Goal: Browse casually: Explore the website without a specific task or goal

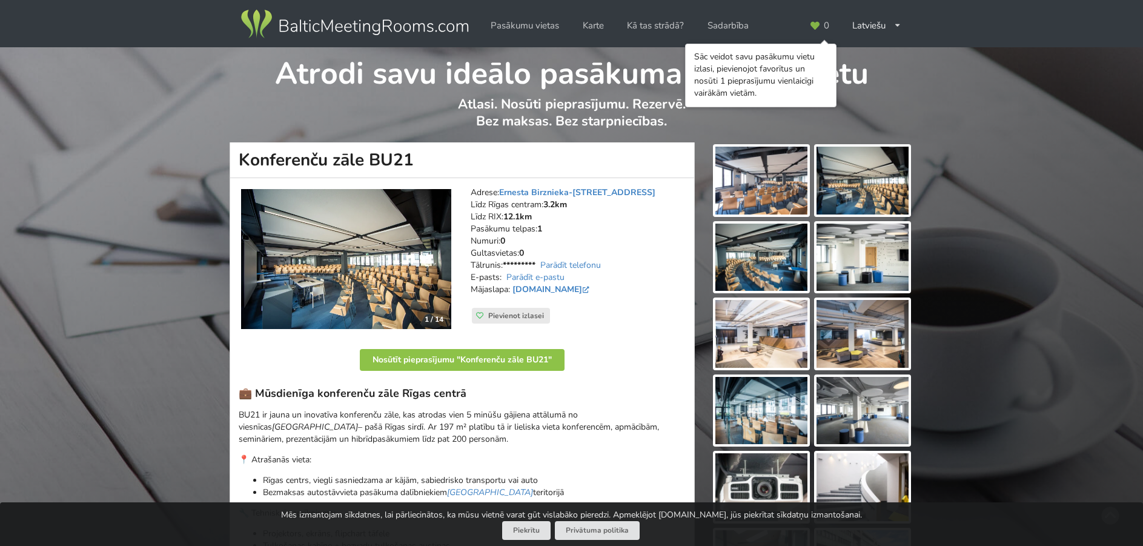
click at [319, 238] on img at bounding box center [346, 259] width 210 height 141
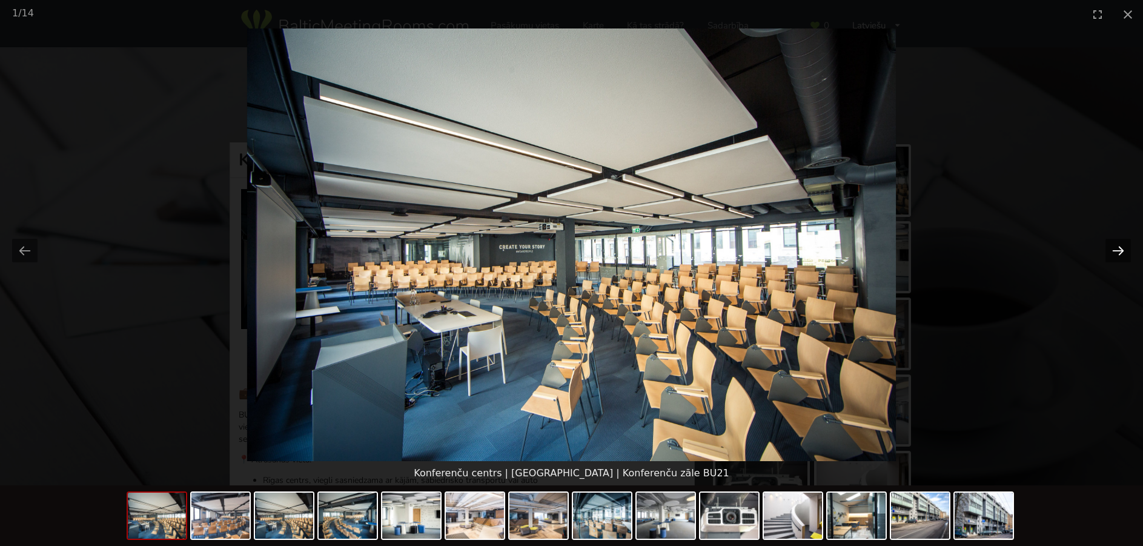
click at [1118, 248] on button "Next slide" at bounding box center [1118, 251] width 25 height 24
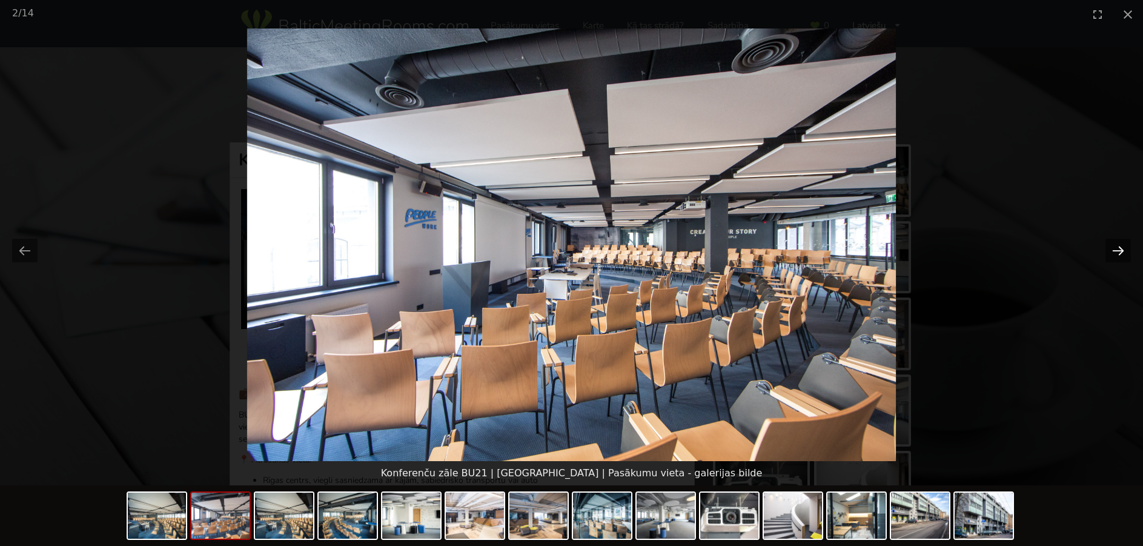
click at [1118, 248] on button "Next slide" at bounding box center [1118, 251] width 25 height 24
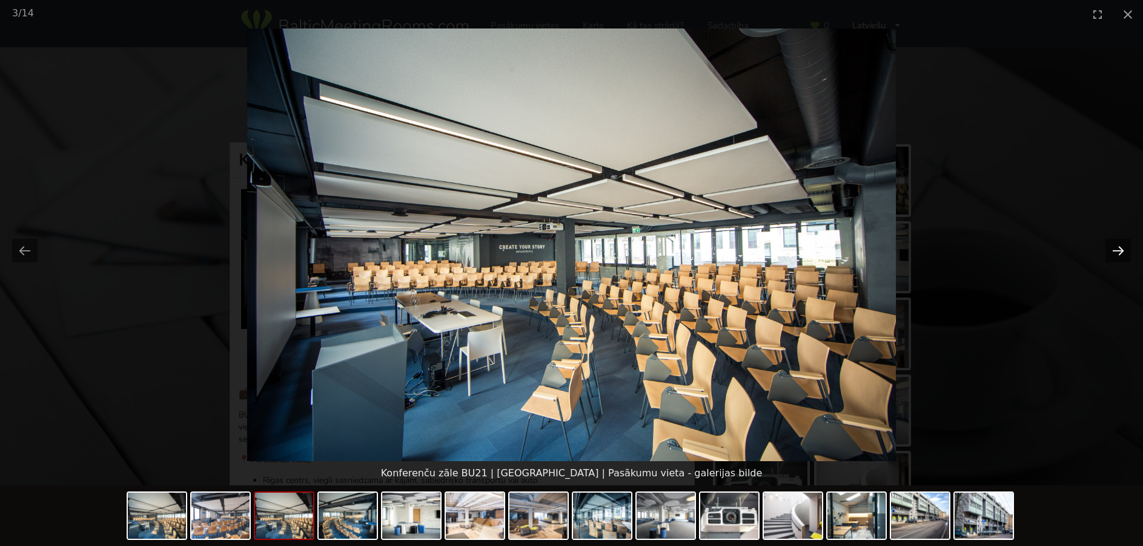
click at [1118, 248] on button "Next slide" at bounding box center [1118, 251] width 25 height 24
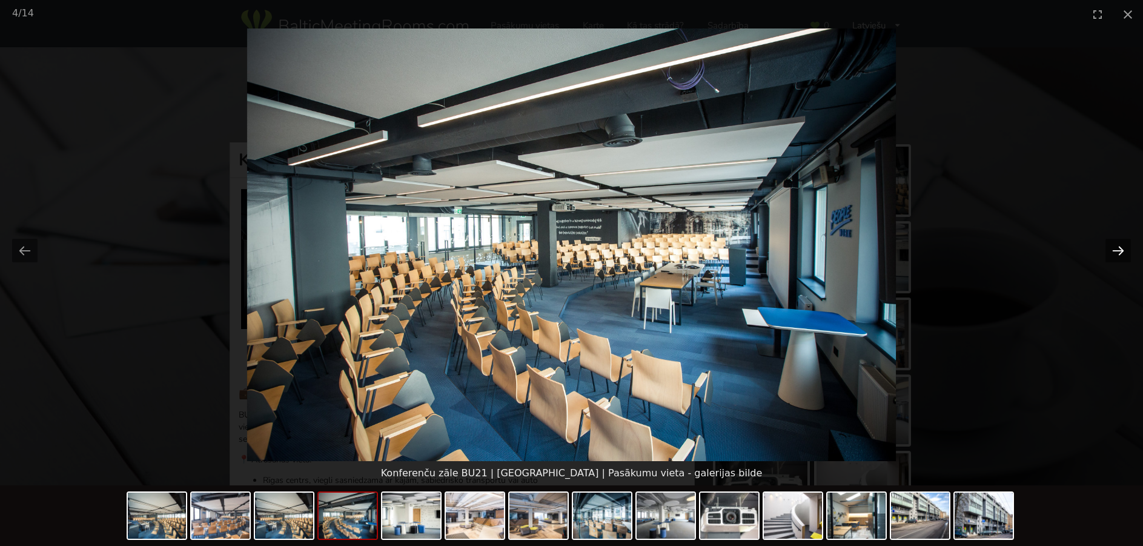
click at [1118, 248] on button "Next slide" at bounding box center [1118, 251] width 25 height 24
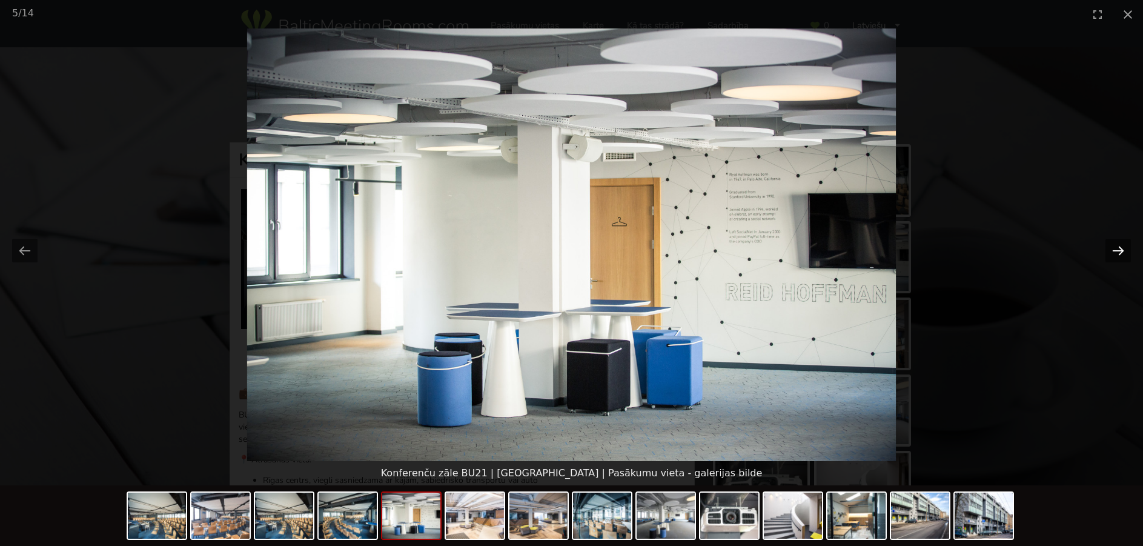
click at [1118, 248] on button "Next slide" at bounding box center [1118, 251] width 25 height 24
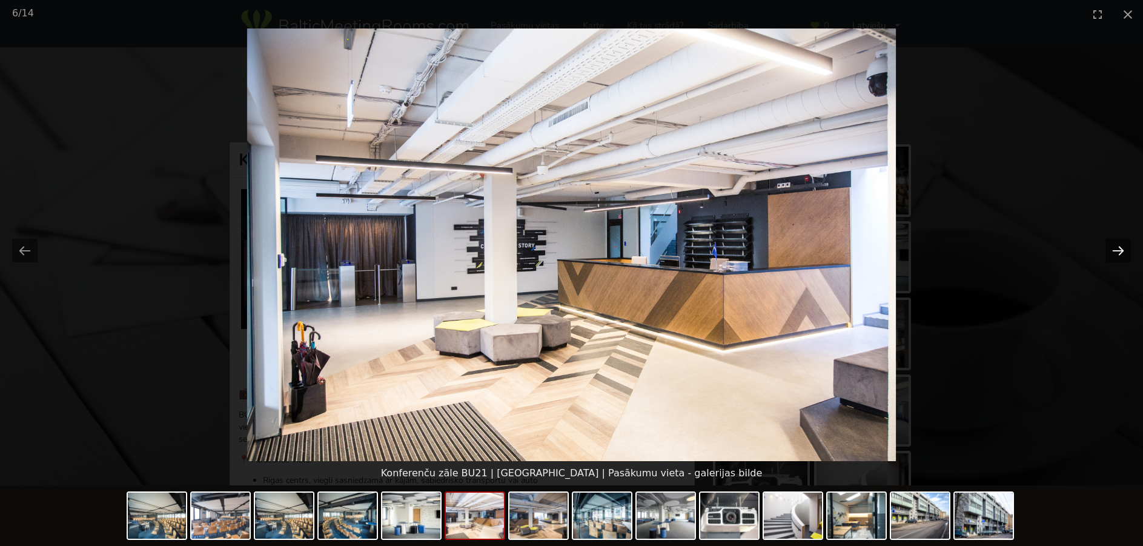
click at [1118, 248] on button "Next slide" at bounding box center [1118, 251] width 25 height 24
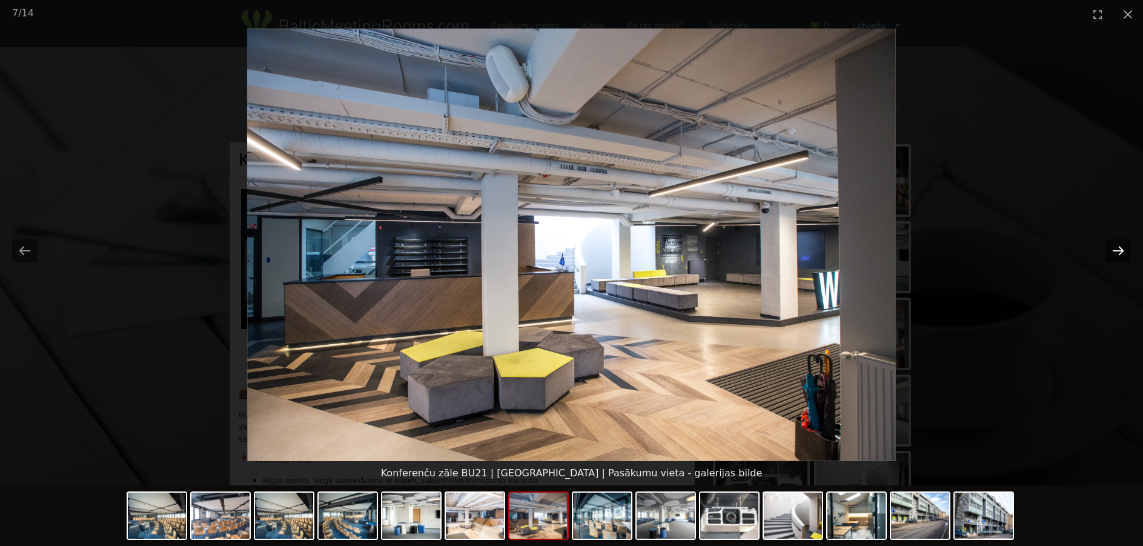
click at [1118, 248] on button "Next slide" at bounding box center [1118, 251] width 25 height 24
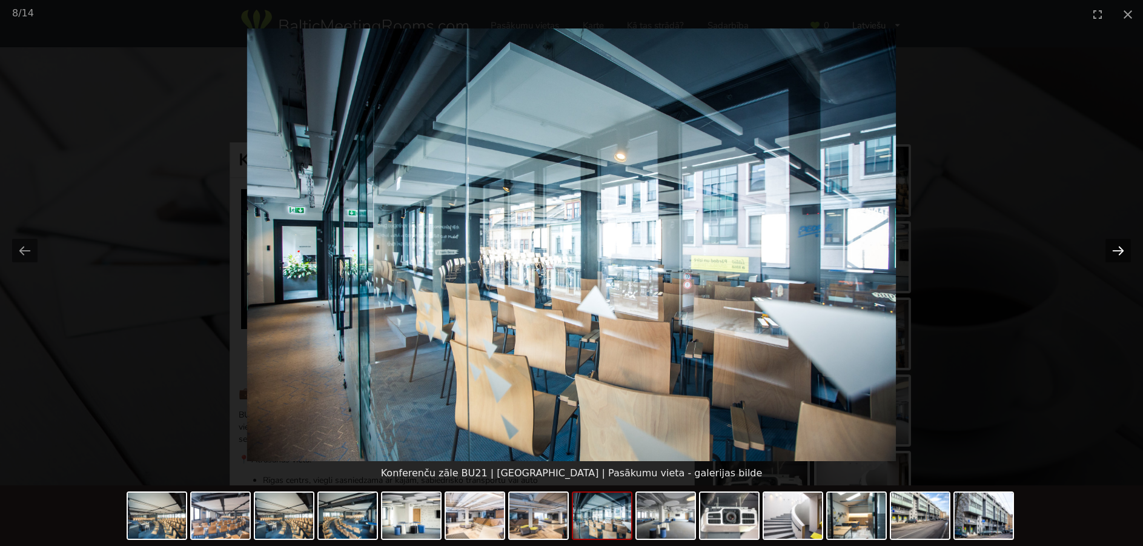
click at [1118, 248] on button "Next slide" at bounding box center [1118, 251] width 25 height 24
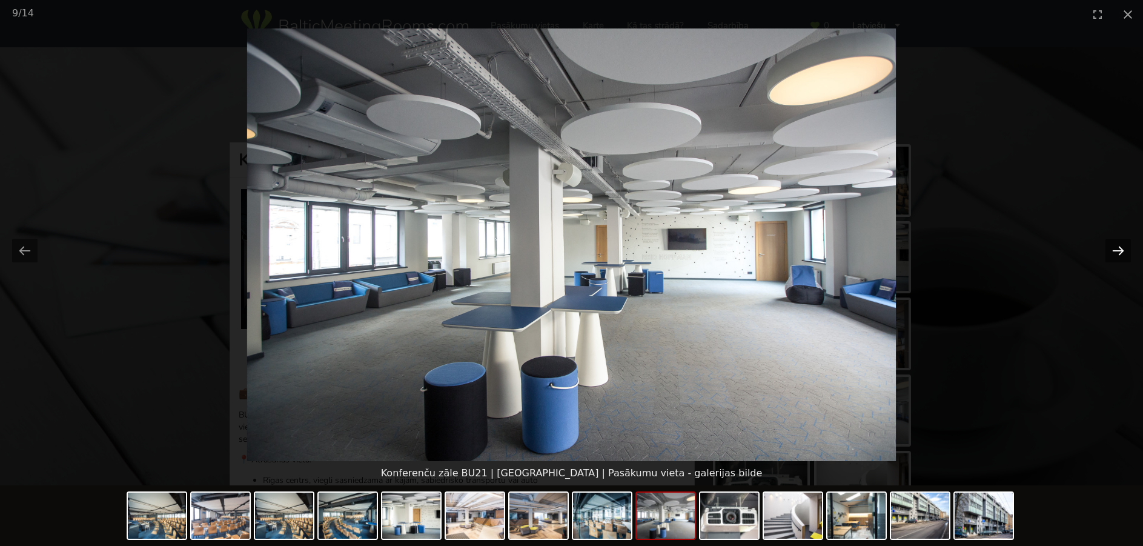
click at [1118, 248] on button "Next slide" at bounding box center [1118, 251] width 25 height 24
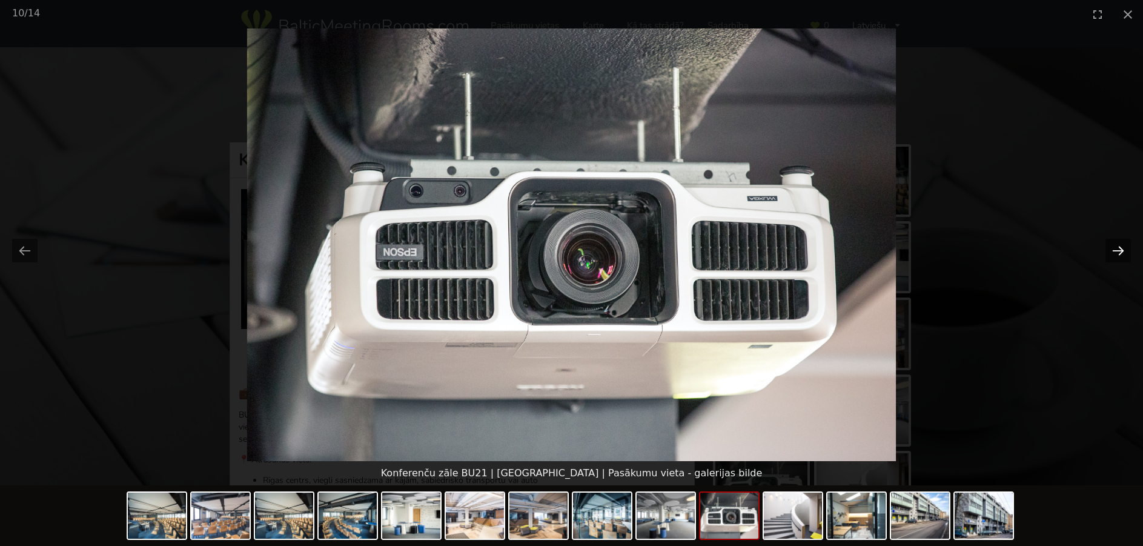
click at [1118, 248] on button "Next slide" at bounding box center [1118, 251] width 25 height 24
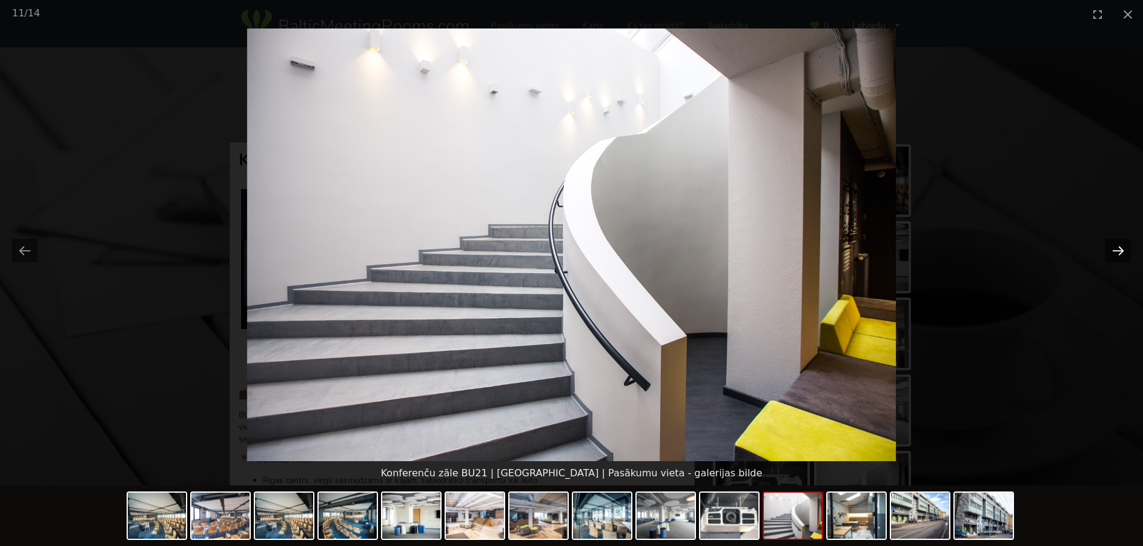
click at [1118, 248] on button "Next slide" at bounding box center [1118, 251] width 25 height 24
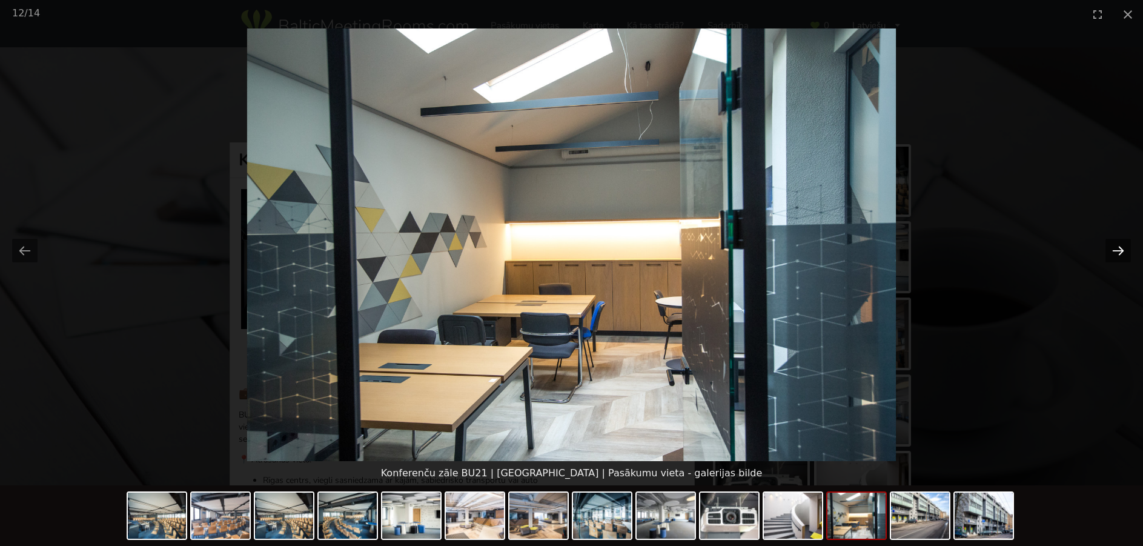
click at [1118, 248] on button "Next slide" at bounding box center [1118, 251] width 25 height 24
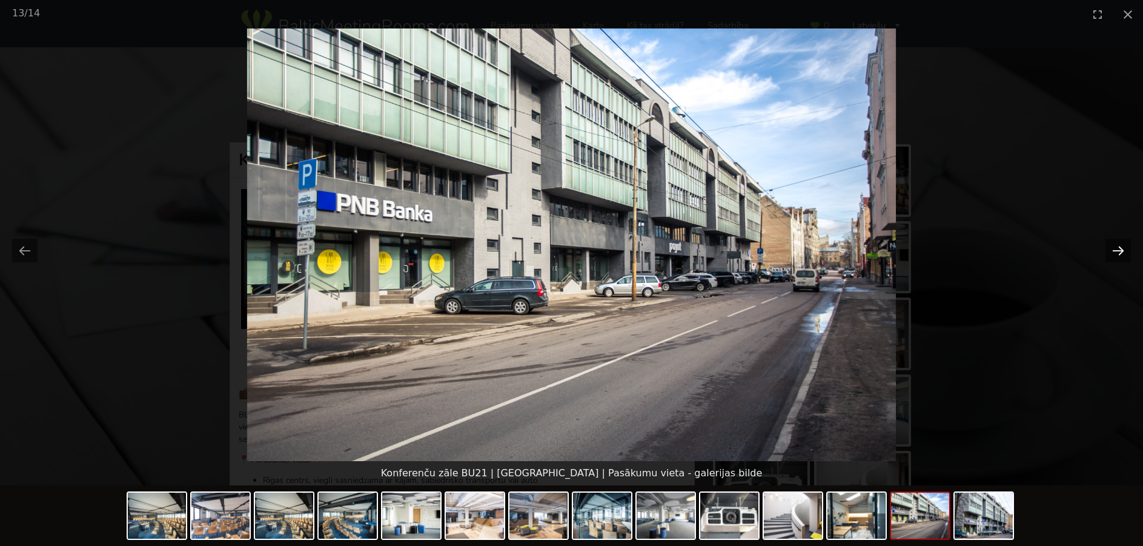
click at [1117, 252] on button "Next slide" at bounding box center [1118, 251] width 25 height 24
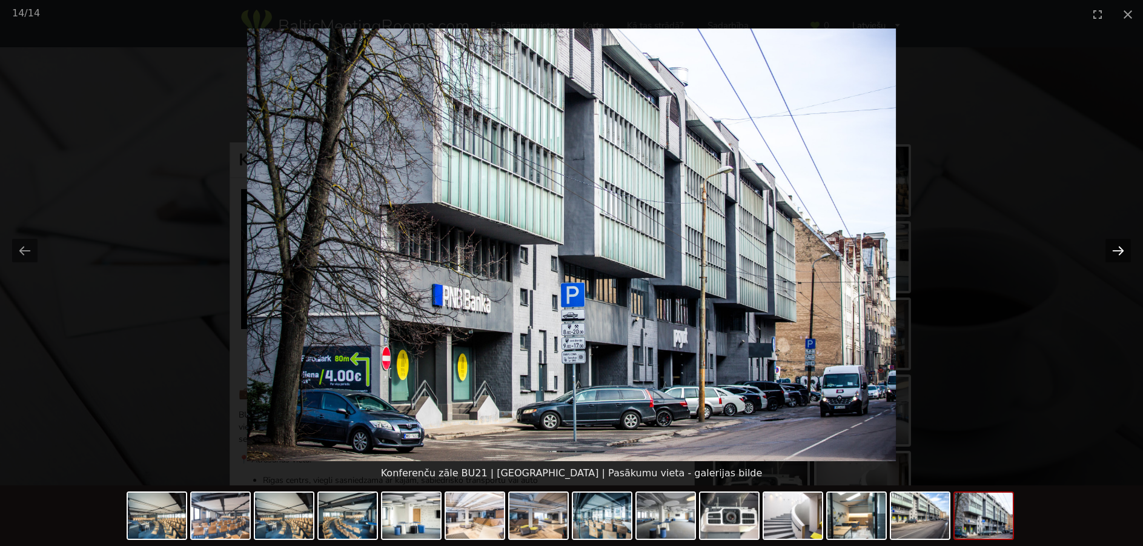
click at [1117, 252] on button "Next slide" at bounding box center [1118, 251] width 25 height 24
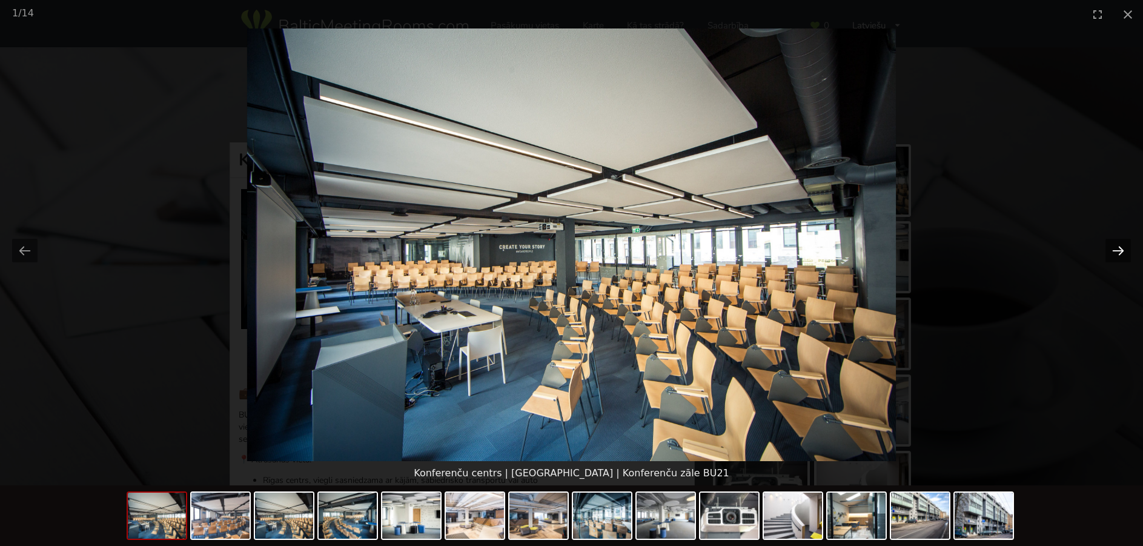
click at [1117, 252] on button "Next slide" at bounding box center [1118, 251] width 25 height 24
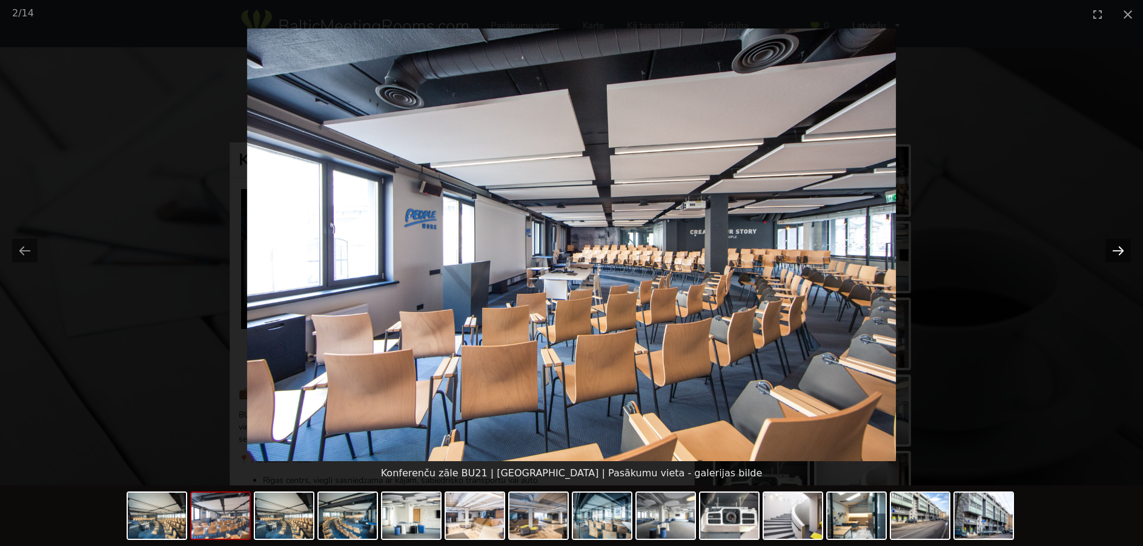
click at [1117, 252] on button "Next slide" at bounding box center [1118, 251] width 25 height 24
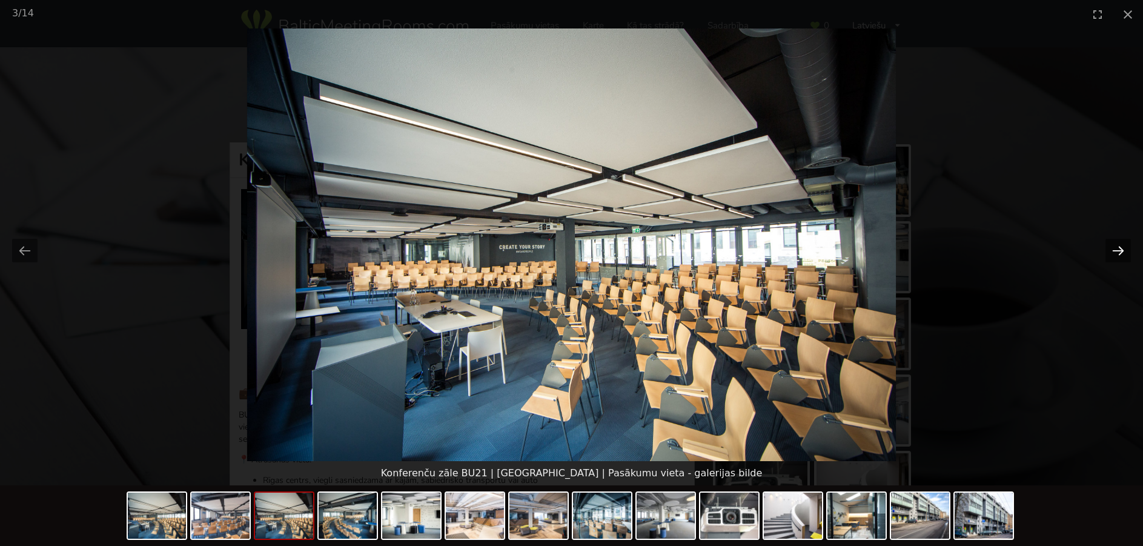
click at [1117, 252] on button "Next slide" at bounding box center [1118, 251] width 25 height 24
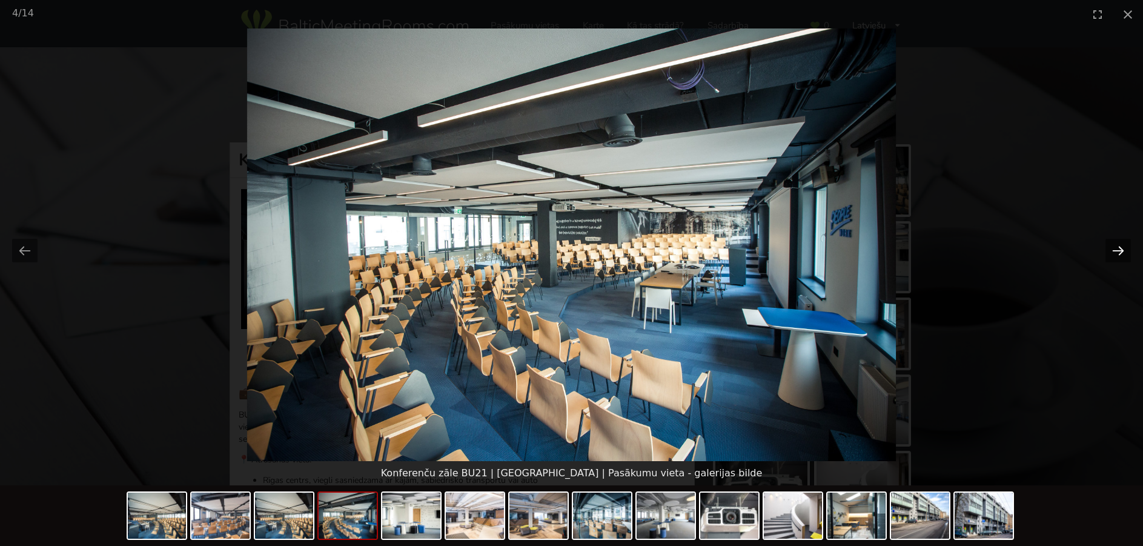
click at [1117, 252] on button "Next slide" at bounding box center [1118, 251] width 25 height 24
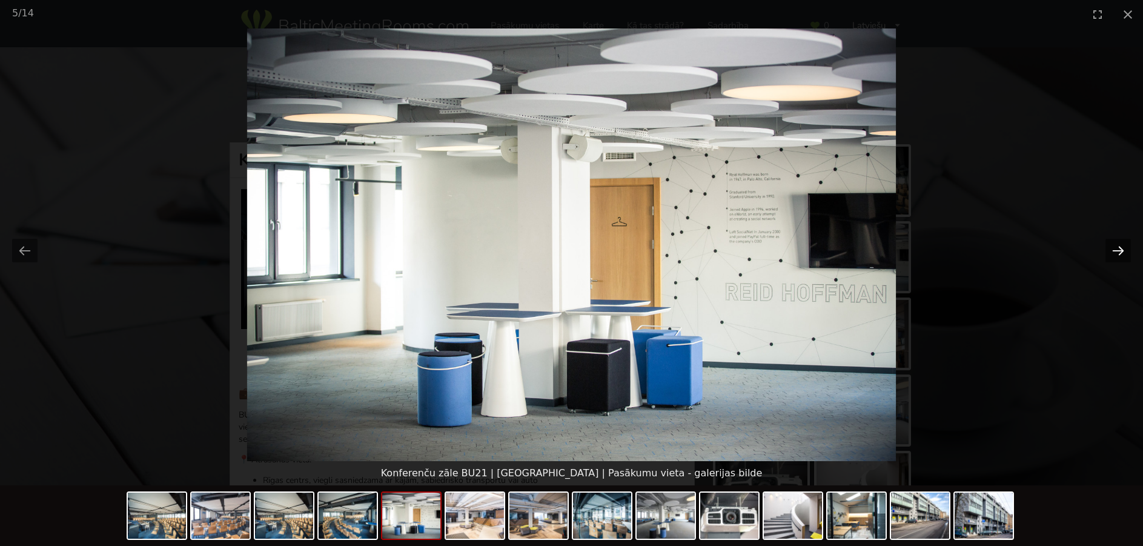
click at [1117, 252] on button "Next slide" at bounding box center [1118, 251] width 25 height 24
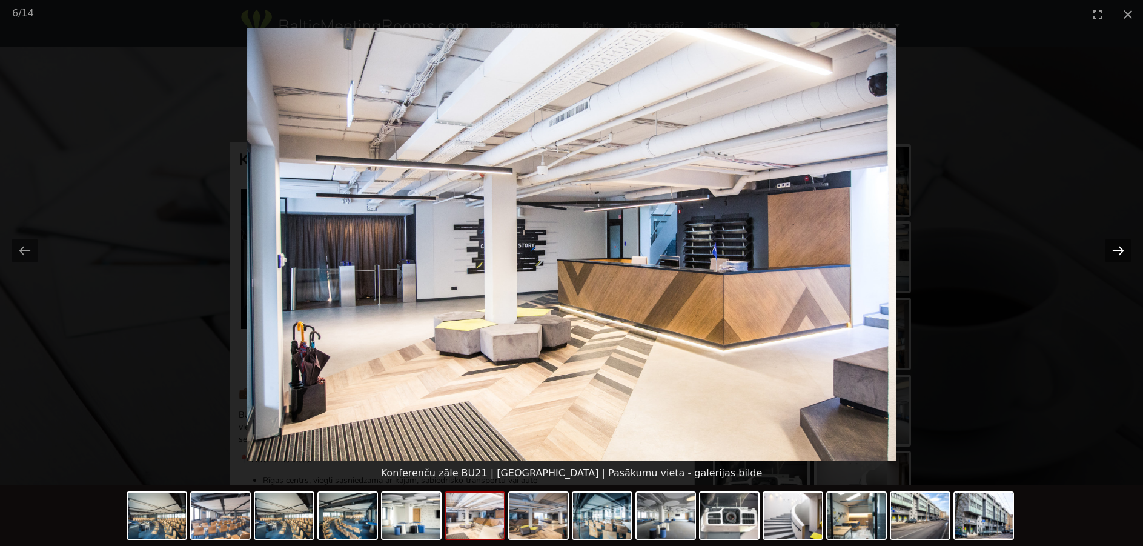
click at [1119, 251] on button "Next slide" at bounding box center [1118, 251] width 25 height 24
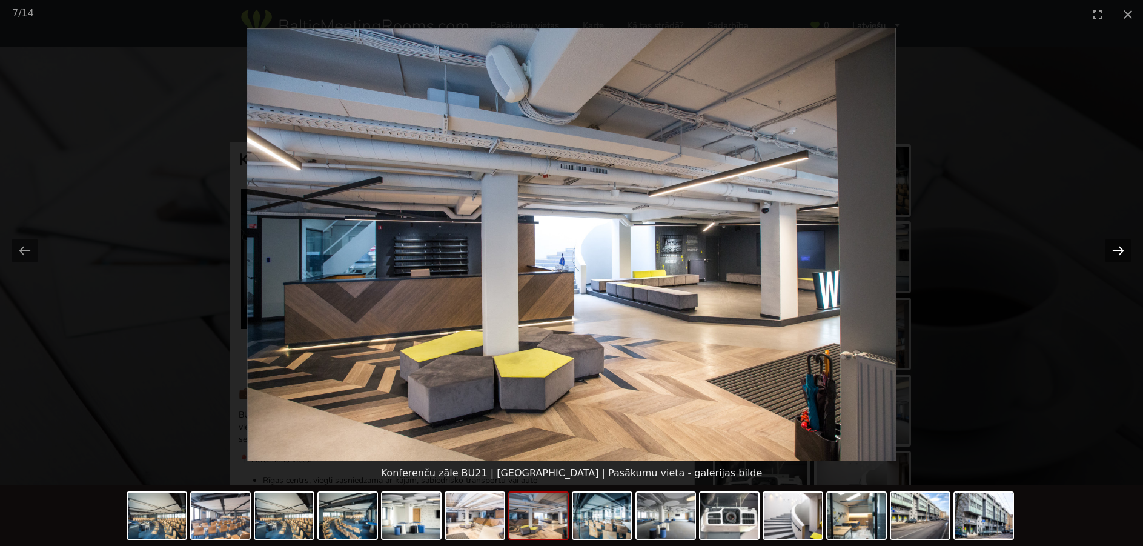
click at [1127, 254] on button "Next slide" at bounding box center [1118, 251] width 25 height 24
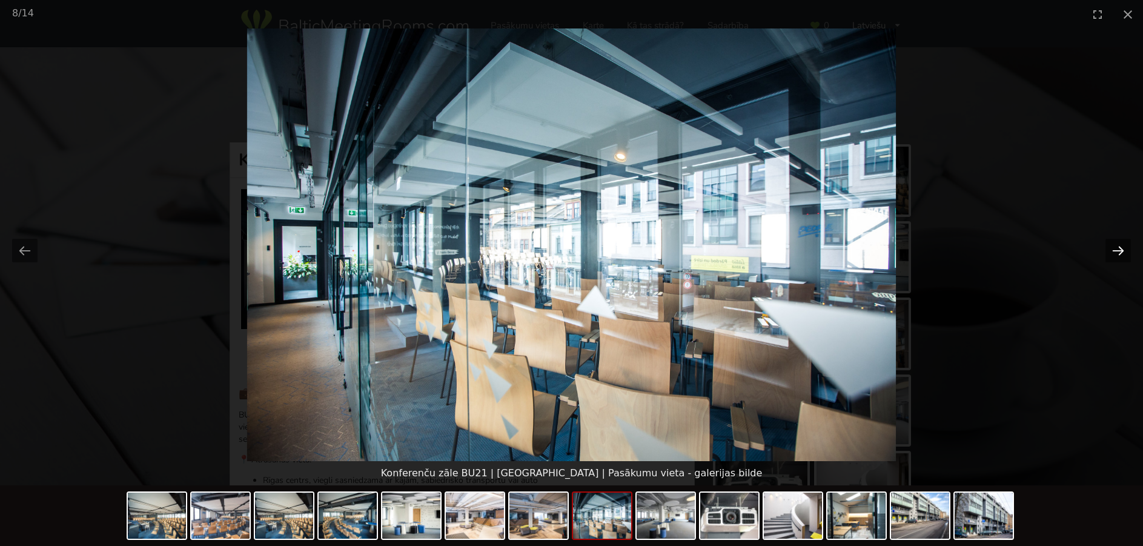
click at [1126, 254] on button "Next slide" at bounding box center [1118, 251] width 25 height 24
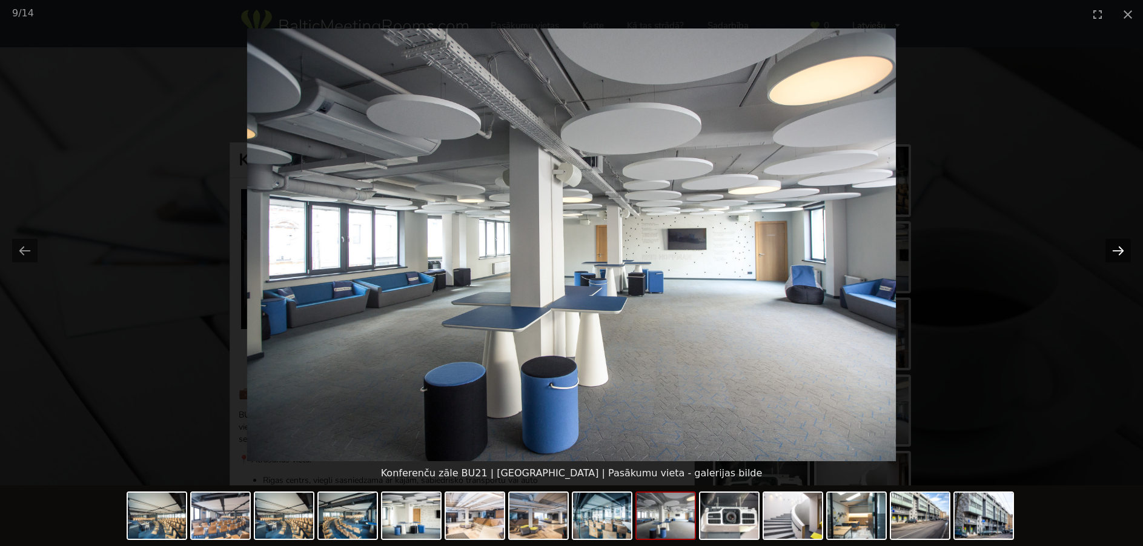
click at [1125, 254] on button "Next slide" at bounding box center [1118, 251] width 25 height 24
